Goal: Navigation & Orientation: Find specific page/section

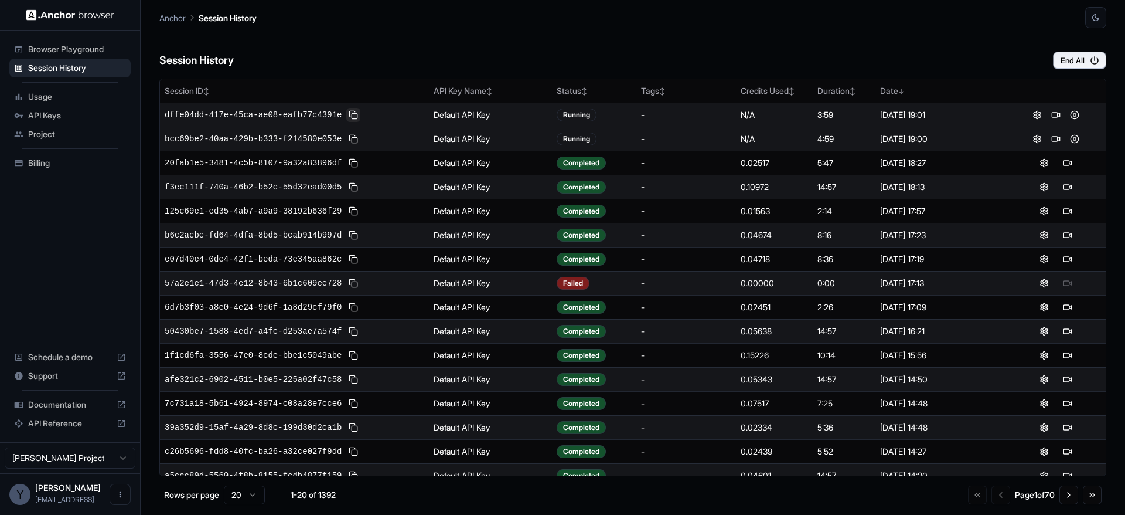
click at [350, 110] on button at bounding box center [353, 115] width 14 height 14
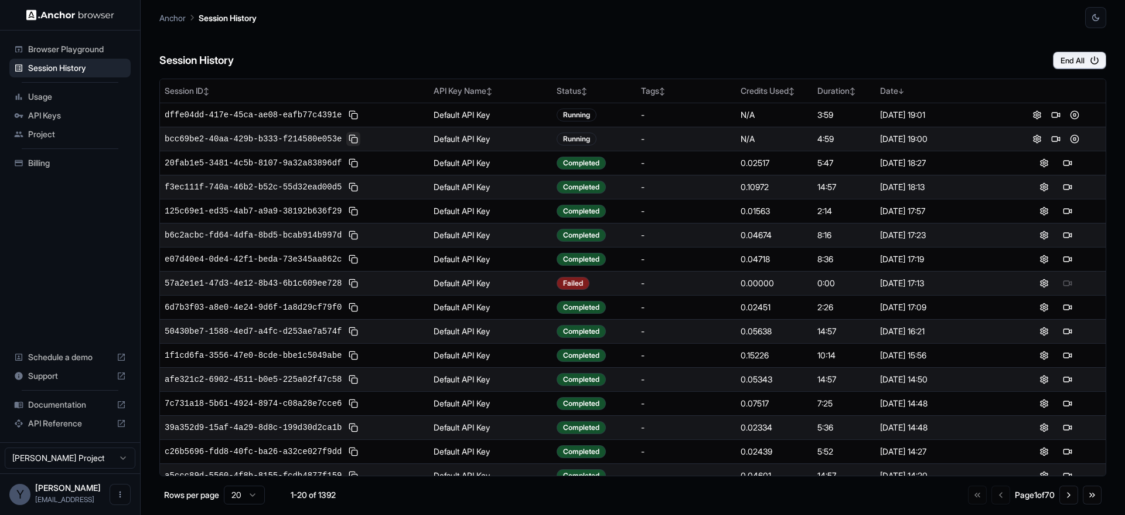
click at [353, 143] on button at bounding box center [353, 139] width 14 height 14
click at [683, 67] on div "Session History End All" at bounding box center [632, 48] width 947 height 41
